Goal: Information Seeking & Learning: Learn about a topic

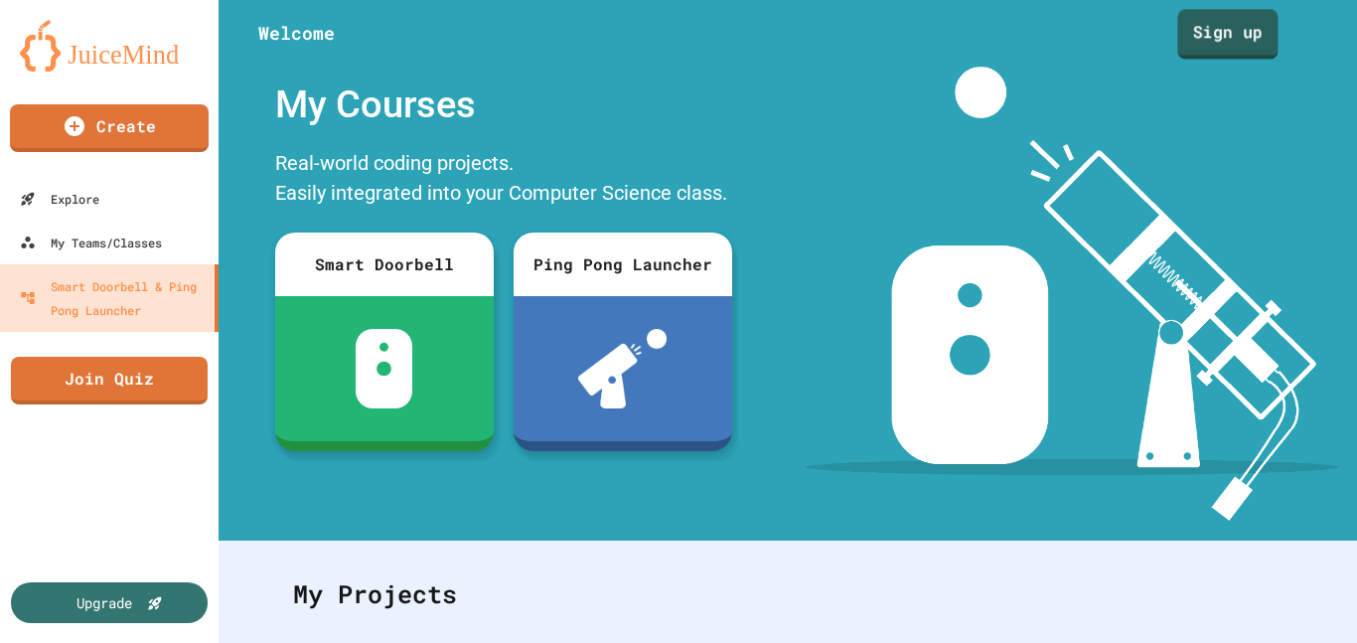
click at [1229, 38] on link "Sign up" at bounding box center [1227, 34] width 100 height 50
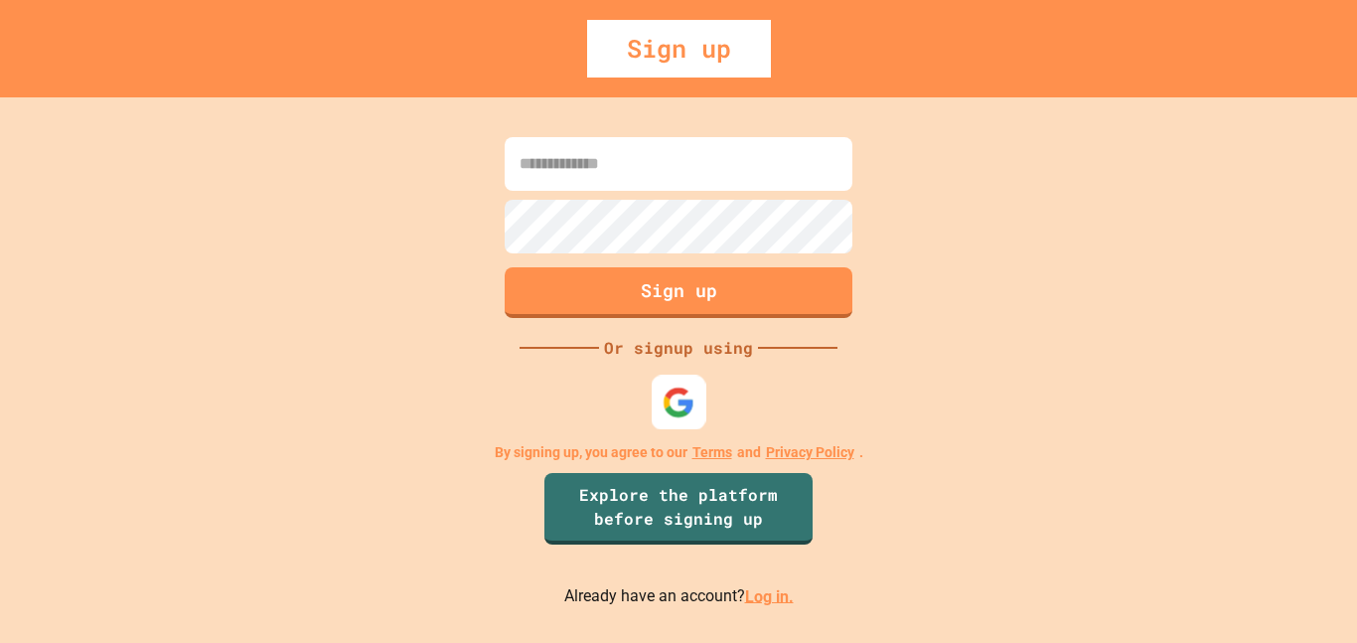
click at [676, 391] on img at bounding box center [678, 401] width 33 height 33
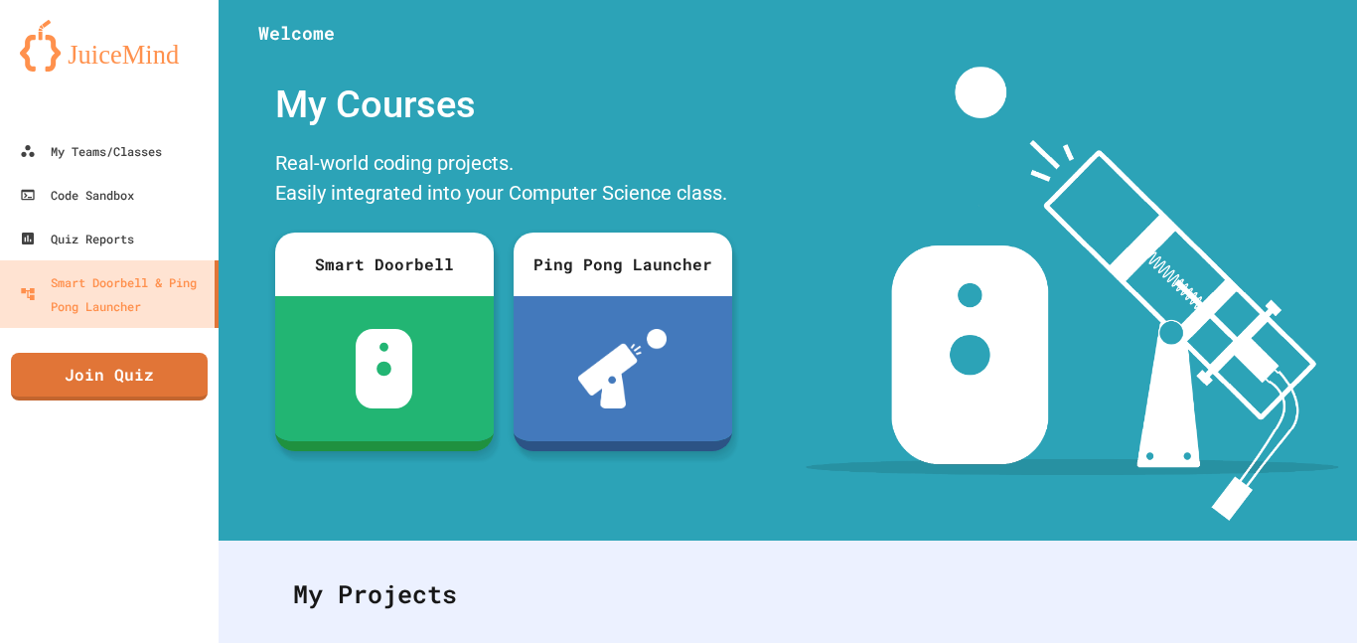
click at [158, 125] on div at bounding box center [109, 109] width 218 height 40
click at [158, 133] on link "My Teams/Classes" at bounding box center [109, 150] width 225 height 45
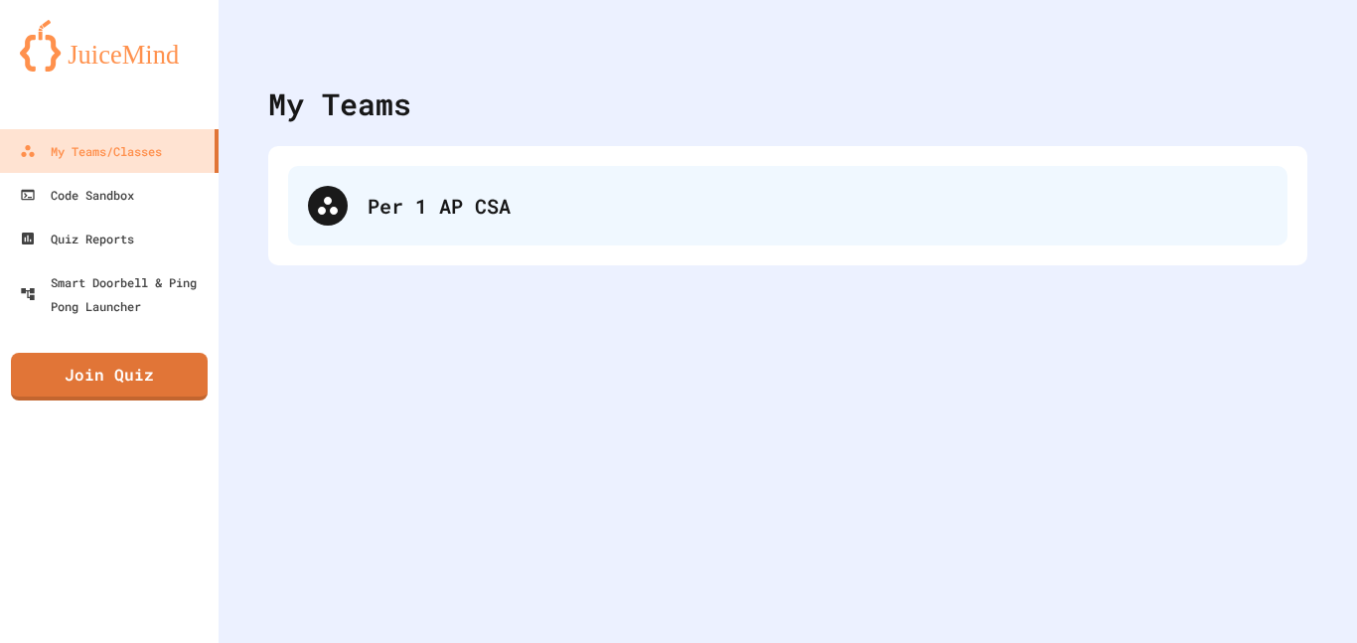
click at [555, 195] on div "Per 1 AP CSA" at bounding box center [817, 206] width 900 height 30
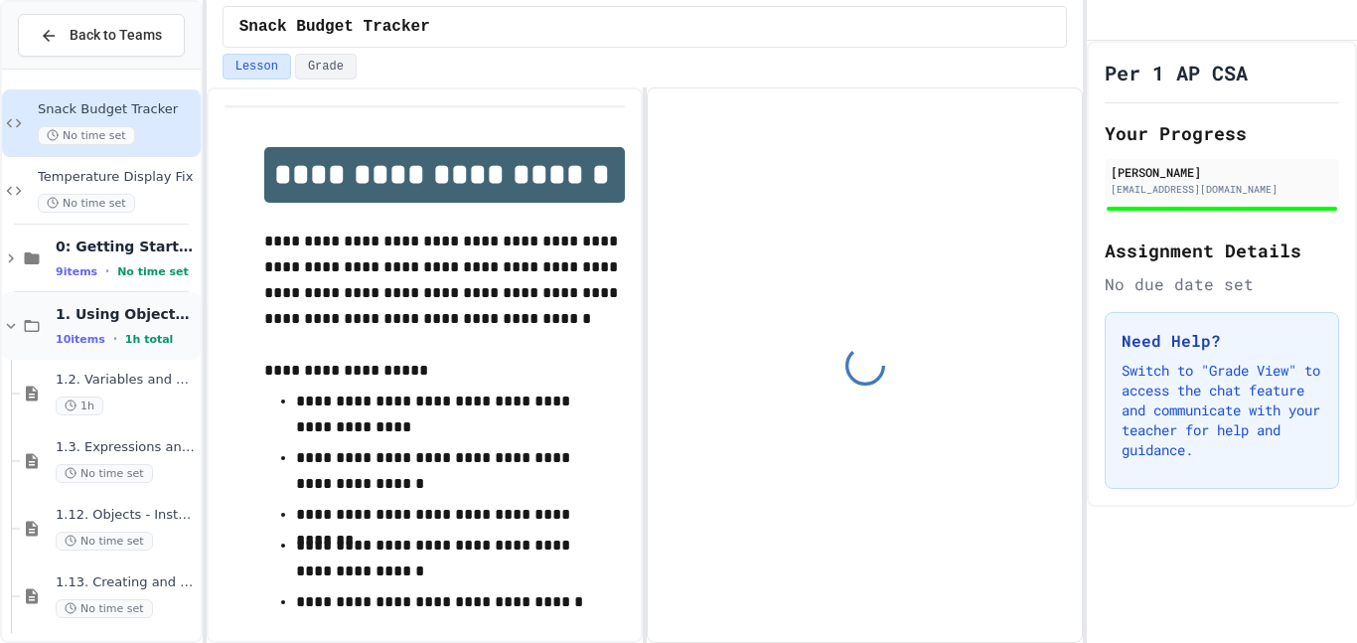
scroll to position [819, 0]
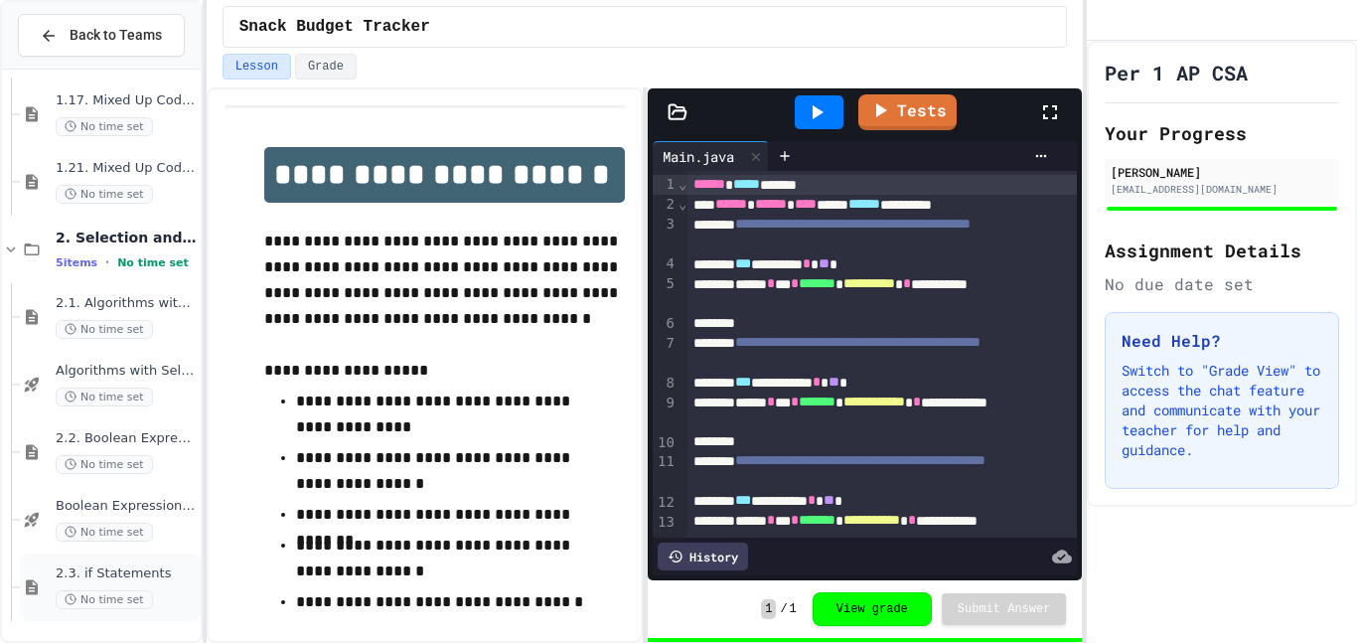
click at [105, 588] on div "2.3. if Statements No time set" at bounding box center [126, 587] width 141 height 44
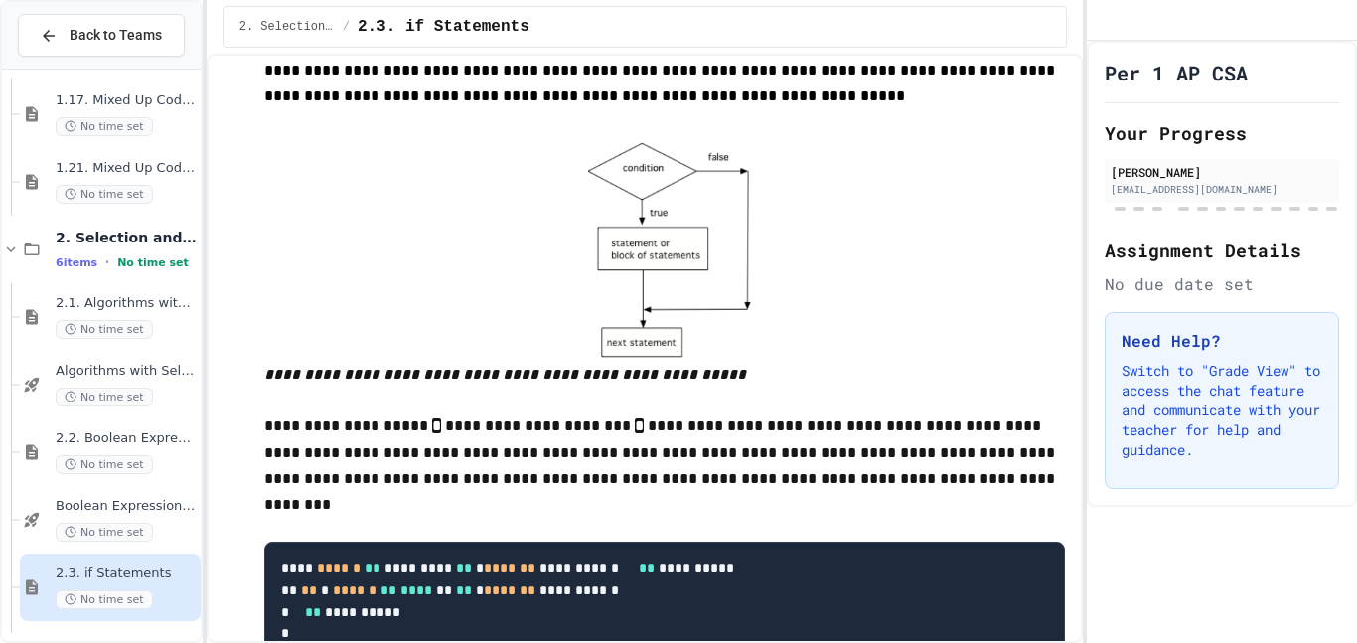
scroll to position [626, 0]
click at [668, 193] on img at bounding box center [664, 249] width 201 height 225
